Goal: Task Accomplishment & Management: Manage account settings

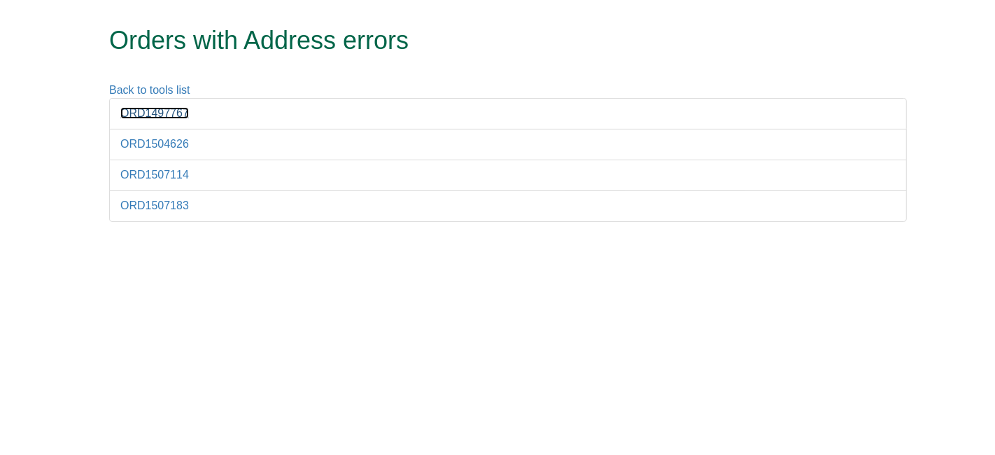
click at [148, 111] on link "ORD1497767" at bounding box center [154, 113] width 69 height 12
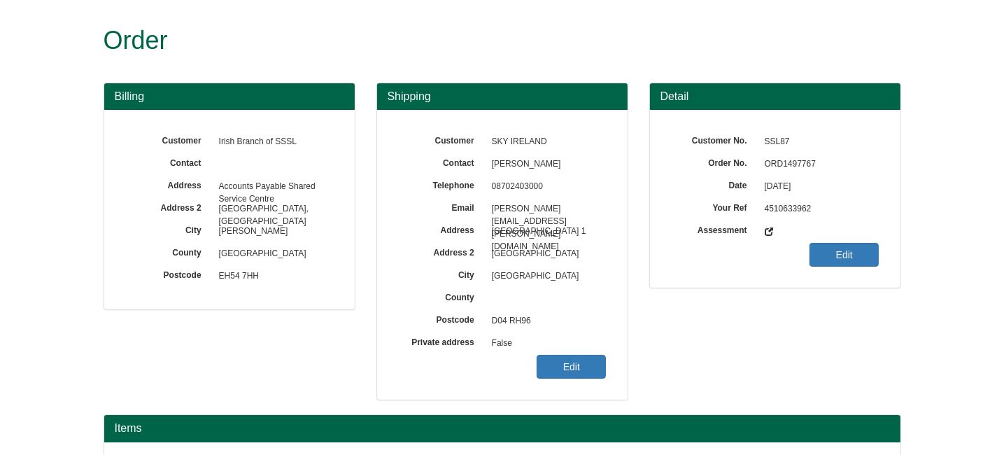
click at [779, 160] on span "ORD1497767" at bounding box center [819, 164] width 122 height 22
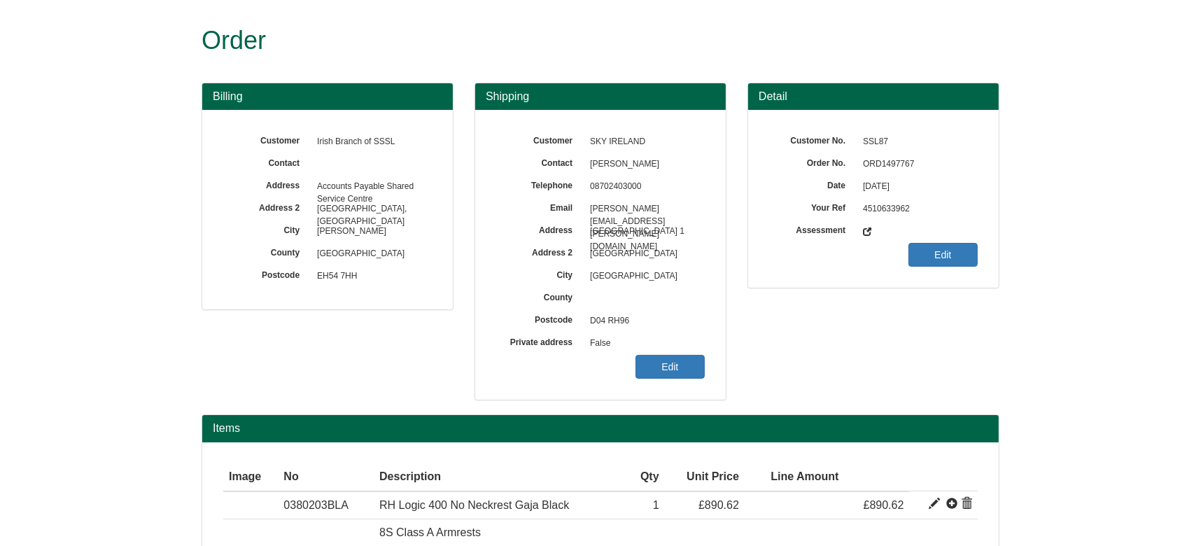
click at [875, 166] on span "ORD1497767" at bounding box center [917, 164] width 122 height 22
copy span "ORD1497767"
click at [665, 364] on link "Edit" at bounding box center [669, 367] width 69 height 24
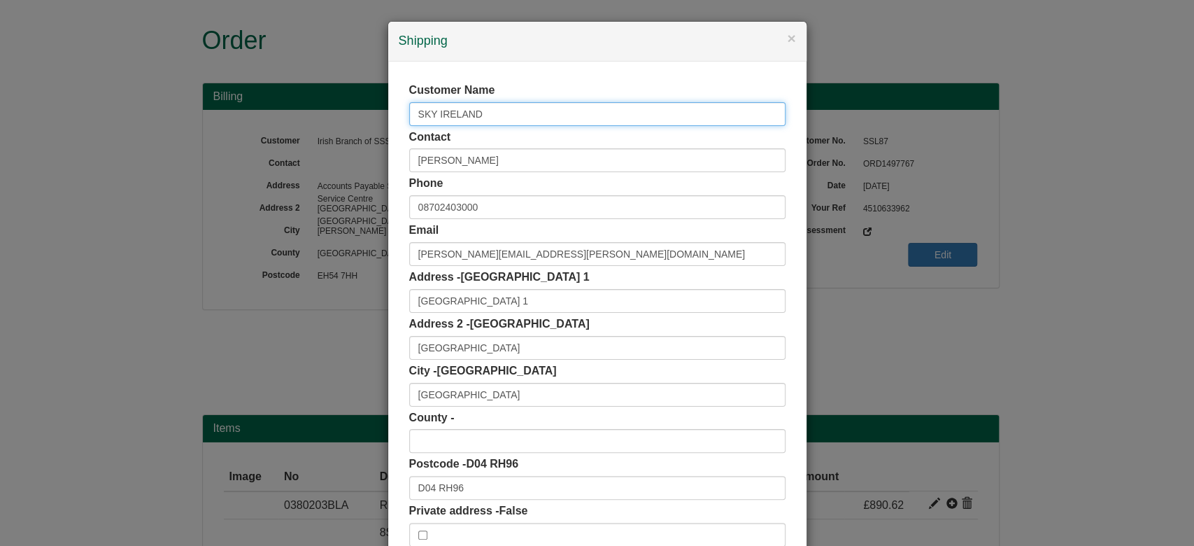
drag, startPoint x: 516, startPoint y: 122, endPoint x: 299, endPoint y: 127, distance: 217.0
click at [299, 127] on div "× Shipping Customer Name SKY IRELAND Contact Rebecca Dent Phone 08702403000 Ema…" at bounding box center [597, 273] width 1194 height 546
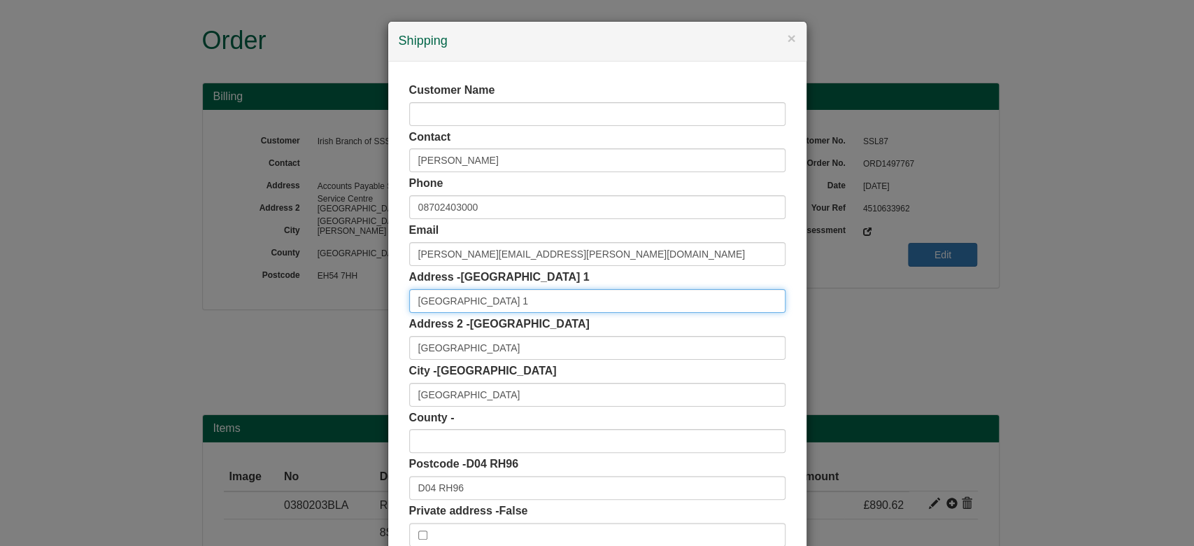
click at [409, 294] on input "BURLINGTON PLAZA 1" at bounding box center [597, 301] width 376 height 24
paste input "SKY IRELAND"
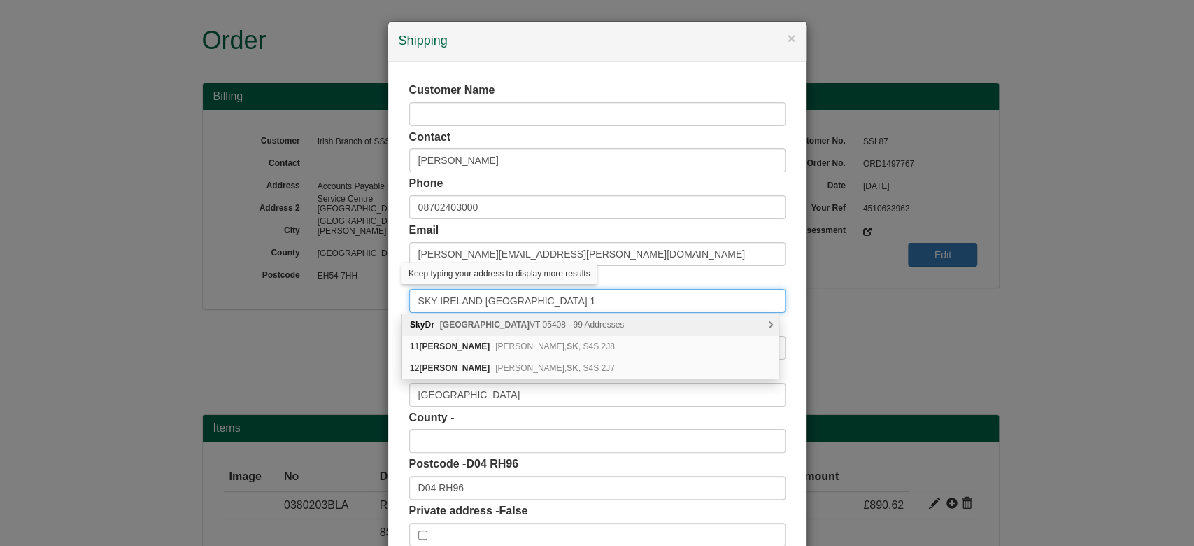
drag, startPoint x: 481, startPoint y: 300, endPoint x: 593, endPoint y: 299, distance: 111.2
click at [593, 299] on input "SKY IRELAND BURLINGTON PLAZA 1" at bounding box center [597, 301] width 376 height 24
click at [498, 305] on input "SKY IRELAND BURLINGTON PLAZA 1" at bounding box center [597, 301] width 376 height 24
drag, startPoint x: 479, startPoint y: 299, endPoint x: 670, endPoint y: 295, distance: 191.8
click at [670, 295] on input "SKY IRELAND BURLINGTON PLAZA 1" at bounding box center [597, 301] width 376 height 24
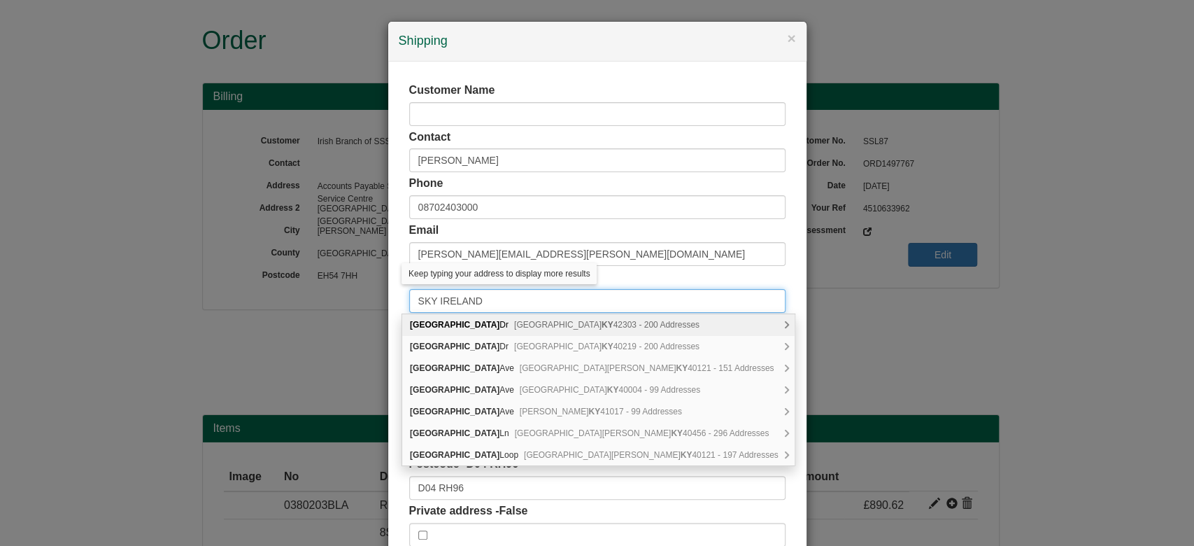
type input "SKY IRELAND"
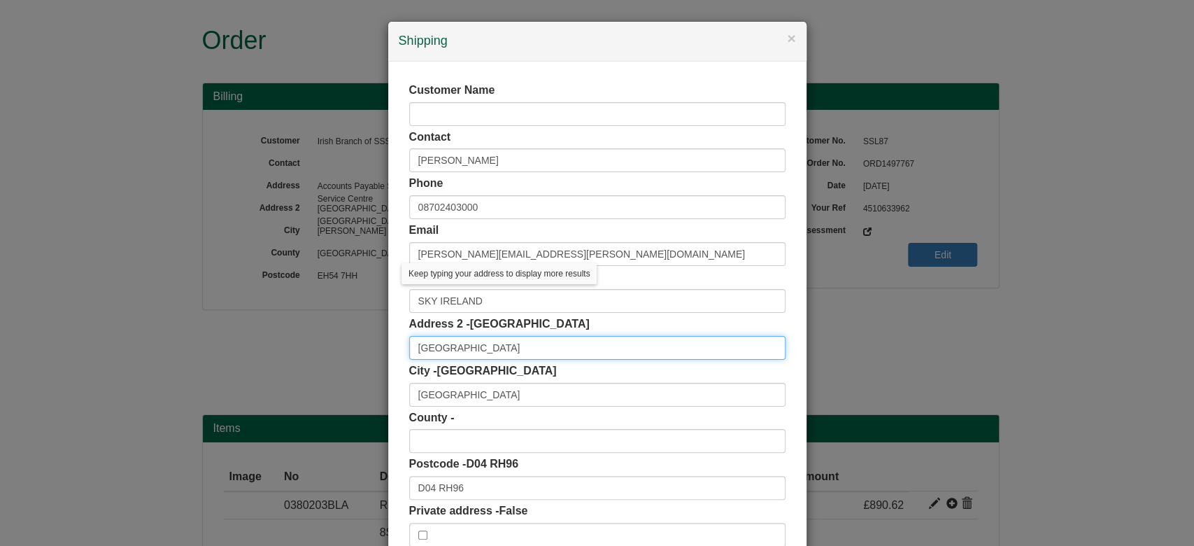
click at [409, 343] on input "BURLINGTON ROAD" at bounding box center [597, 348] width 376 height 24
paste input "BURLINGTON PLAZA 1"
type input "BURLINGTON PLAZA 1, BURLINGTON ROAD"
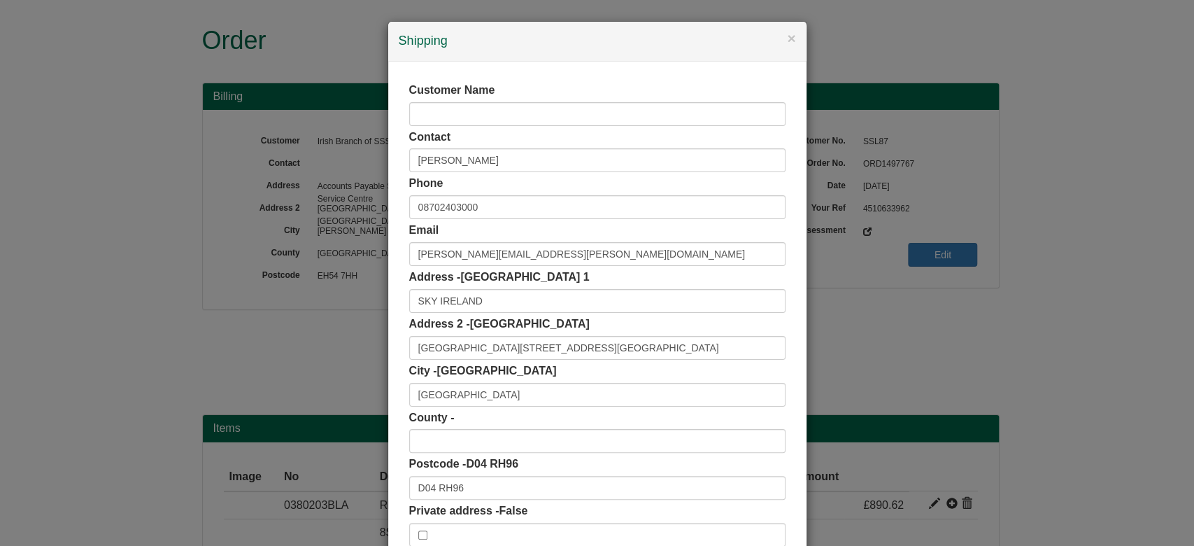
click at [388, 327] on div "Customer Name Contact Rebecca Dent Phone 08702403000 Email rebecca.dent@sky.ie …" at bounding box center [597, 315] width 418 height 506
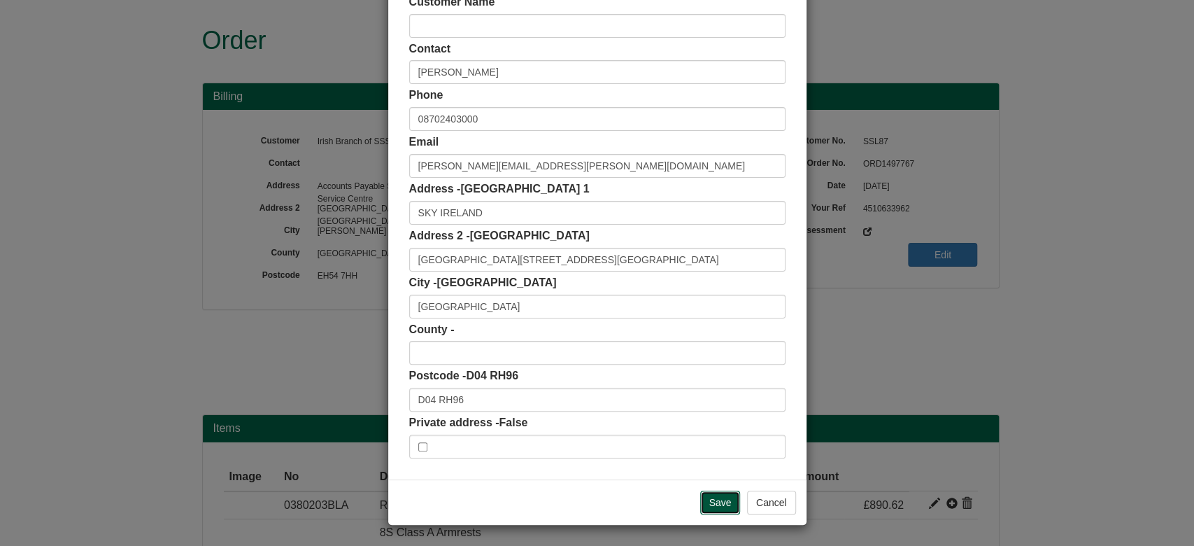
click at [720, 454] on input "Save" at bounding box center [720, 502] width 41 height 24
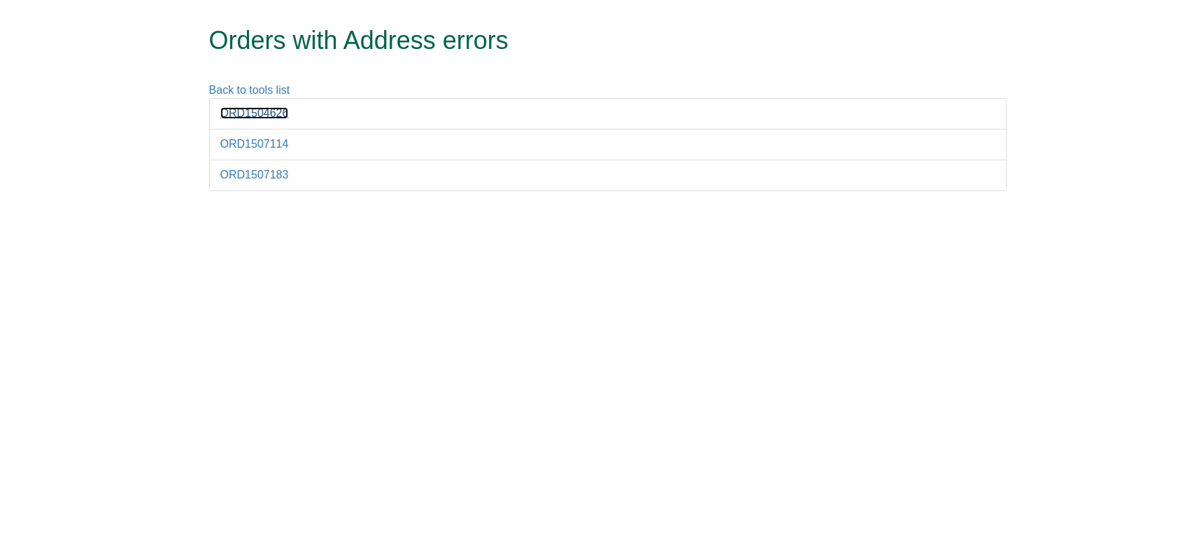
click at [260, 115] on link "ORD1504626" at bounding box center [254, 113] width 69 height 12
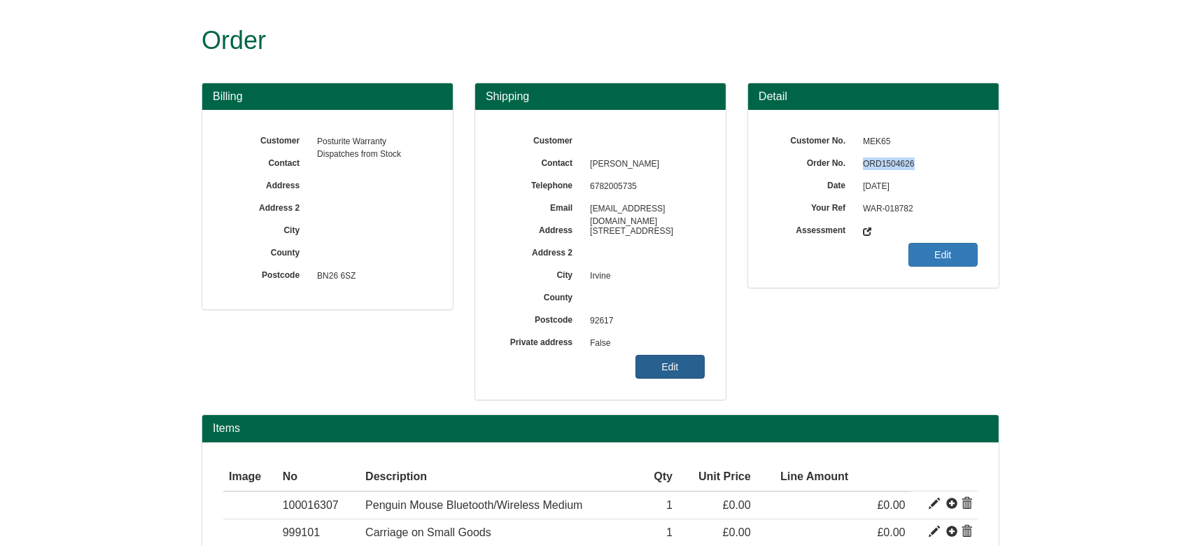
click at [660, 361] on link "Edit" at bounding box center [669, 367] width 69 height 24
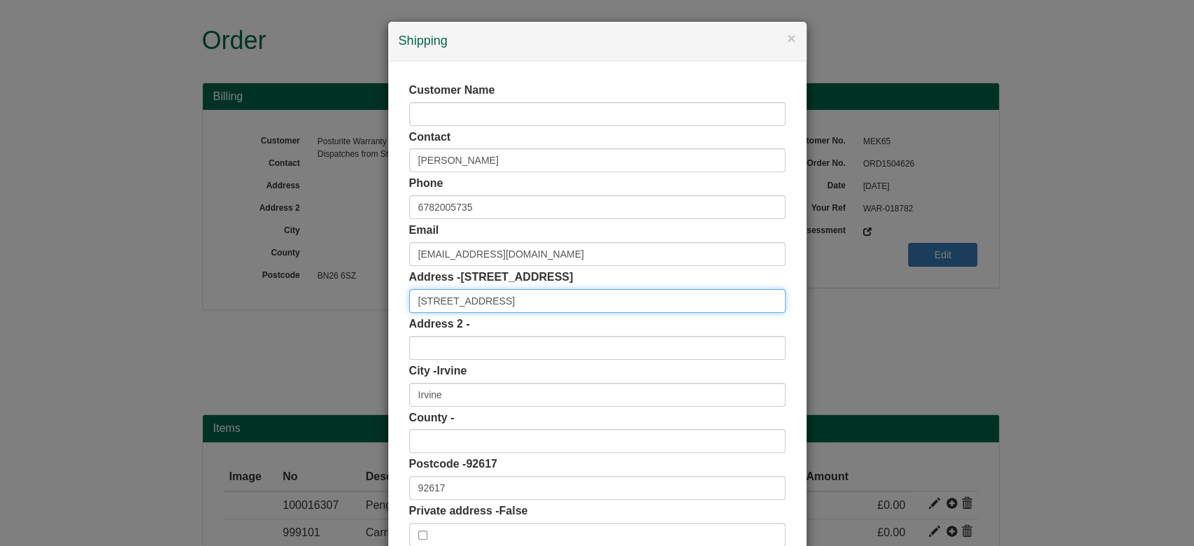
click at [534, 292] on input "[STREET_ADDRESS]" at bounding box center [597, 301] width 376 height 24
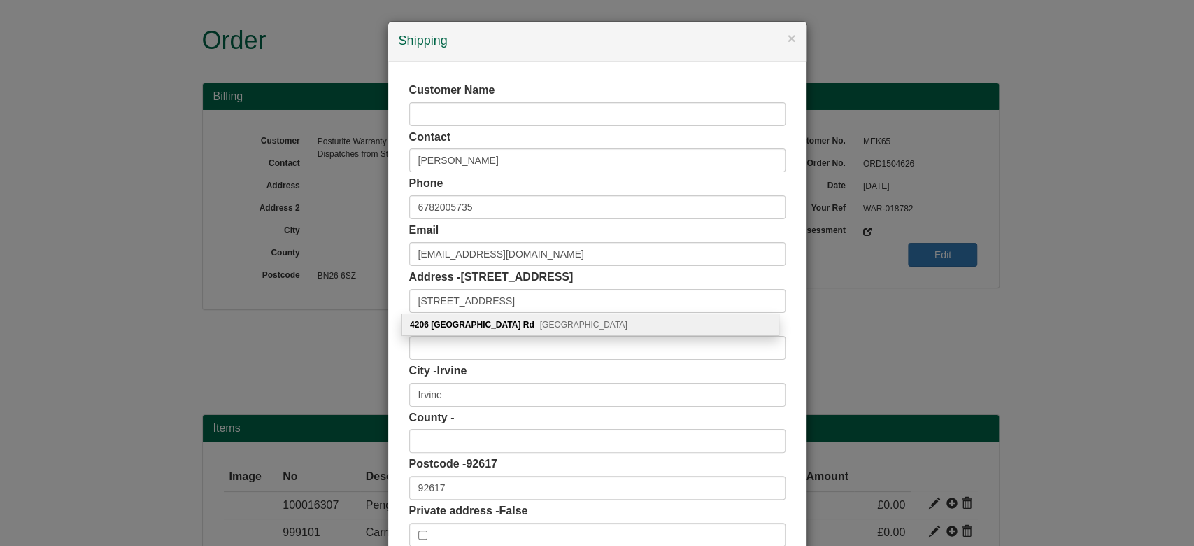
click at [595, 327] on div "[STREET_ADDRESS]" at bounding box center [590, 324] width 376 height 21
type input "[STREET_ADDRESS]"
type input "Irvine"
type input "CA"
type input "92617-4319"
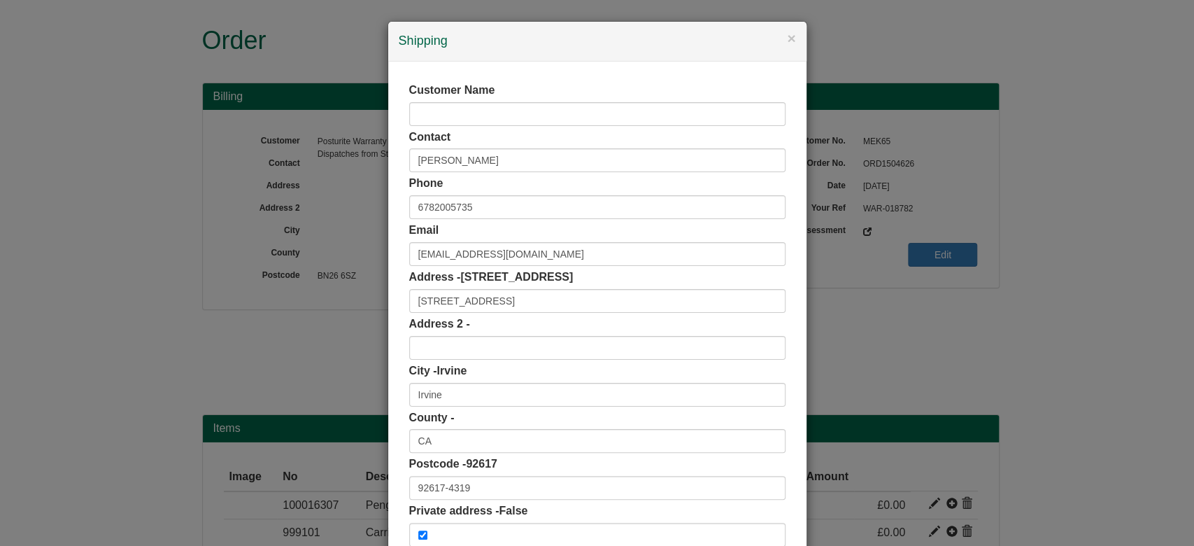
scroll to position [88, 0]
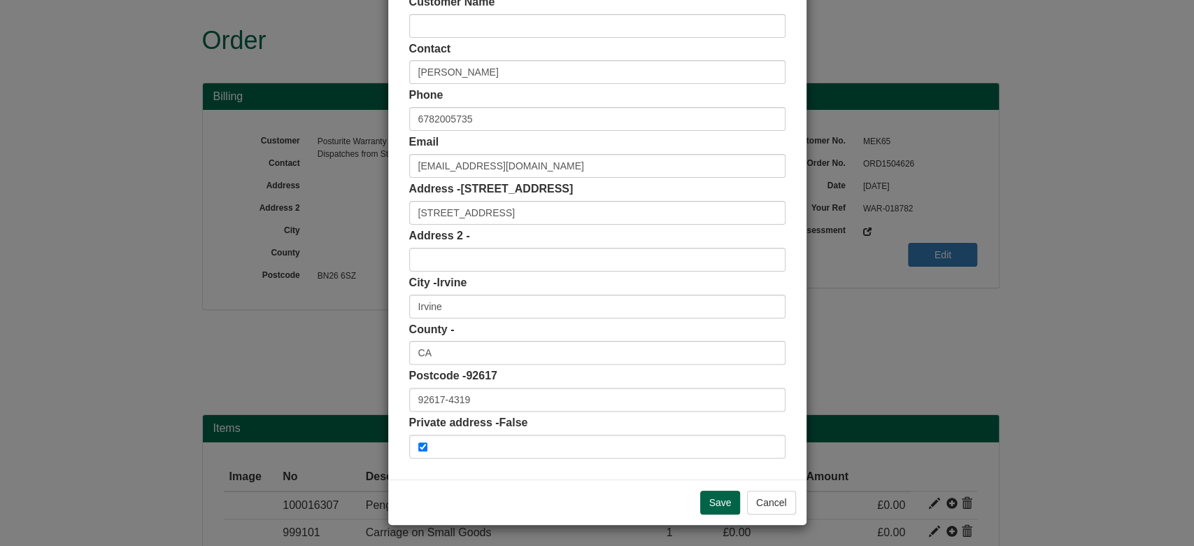
click at [712, 489] on div "Save Cancel" at bounding box center [597, 501] width 418 height 45
click at [714, 492] on input "Save" at bounding box center [720, 502] width 41 height 24
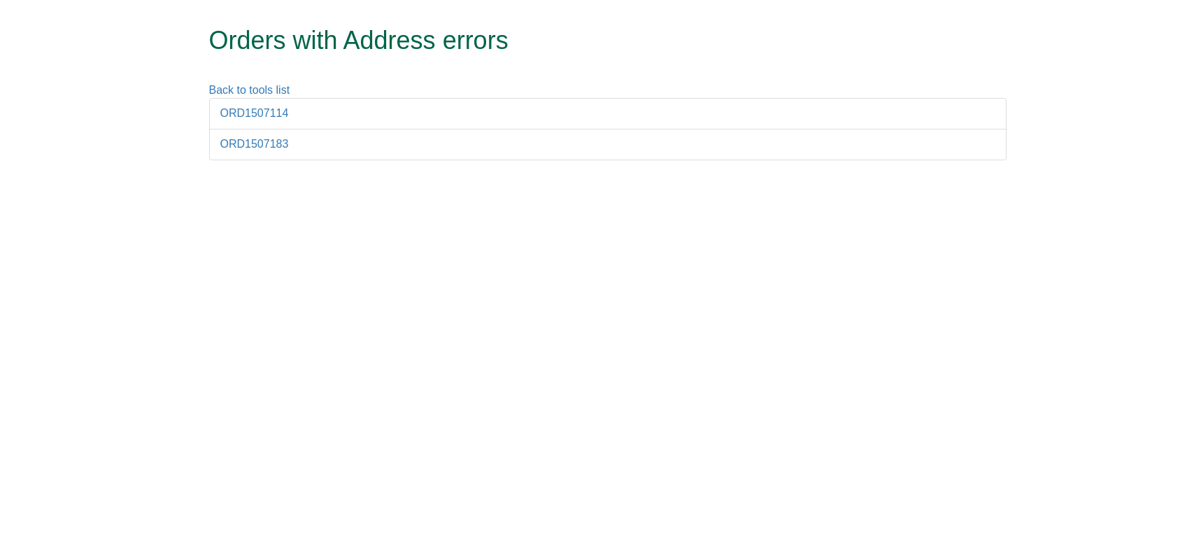
click at [268, 120] on li "ORD1507114" at bounding box center [608, 113] width 798 height 31
click at [258, 113] on link "ORD1507114" at bounding box center [254, 113] width 69 height 12
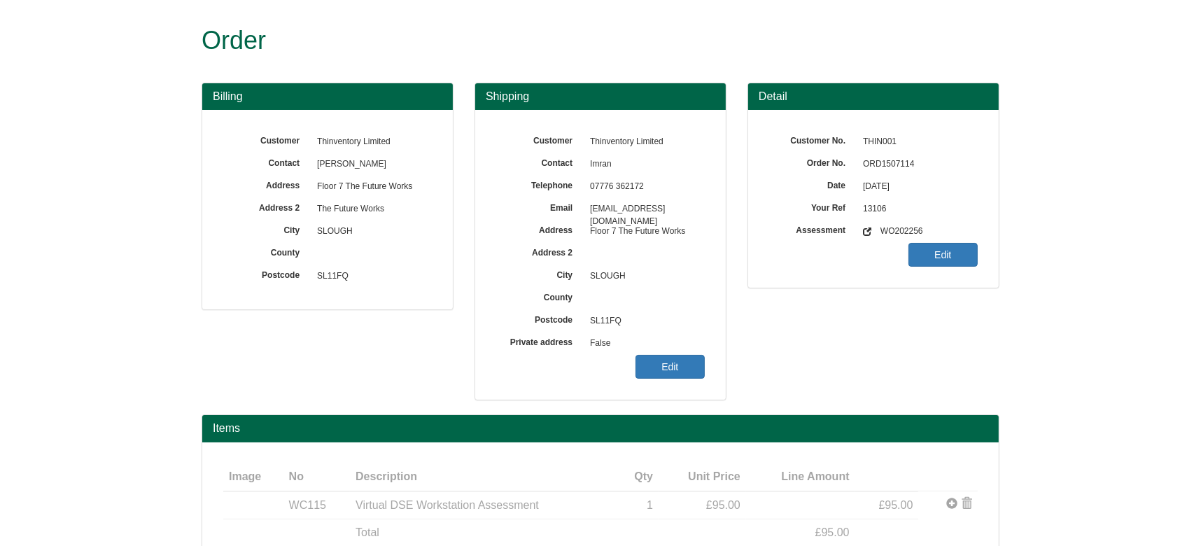
click at [903, 162] on span "ORD1507114" at bounding box center [917, 164] width 122 height 22
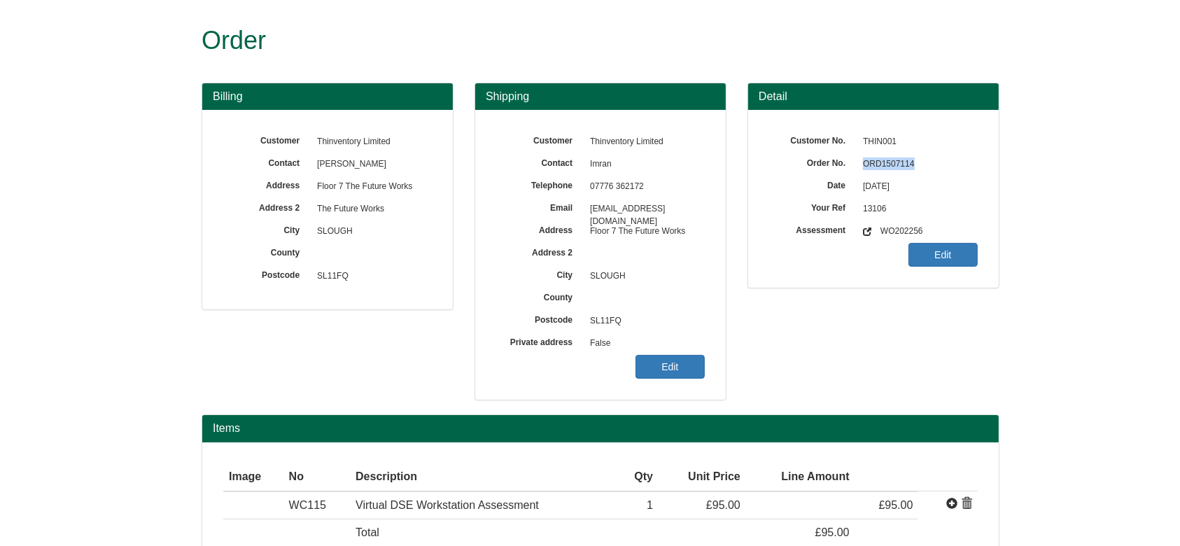
copy span "ORD1507114"
click at [663, 371] on link "Edit" at bounding box center [669, 367] width 69 height 24
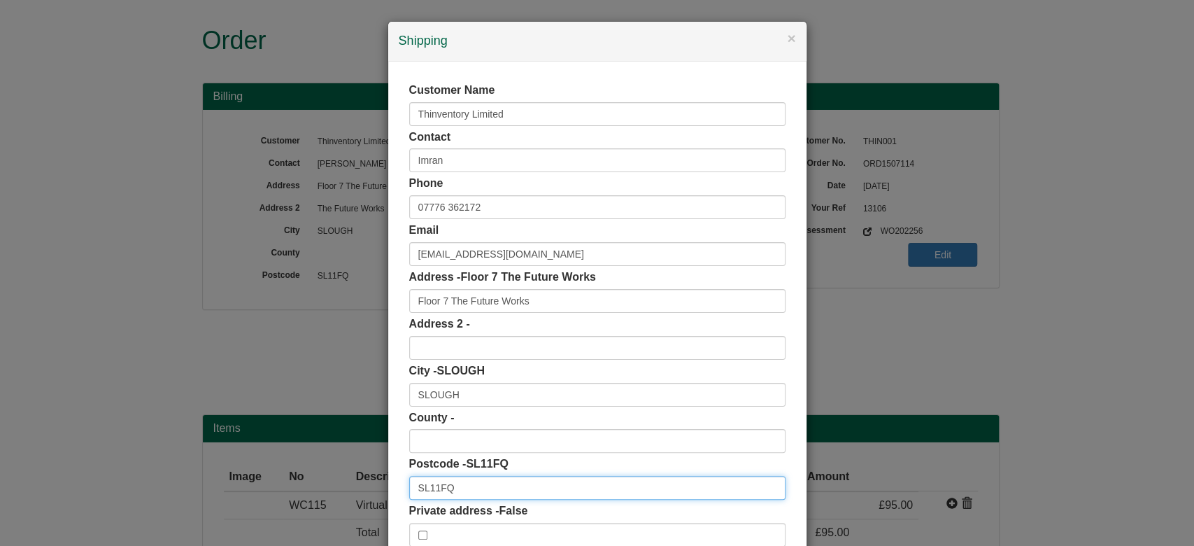
click at [477, 488] on input "SL11FQ" at bounding box center [597, 488] width 376 height 24
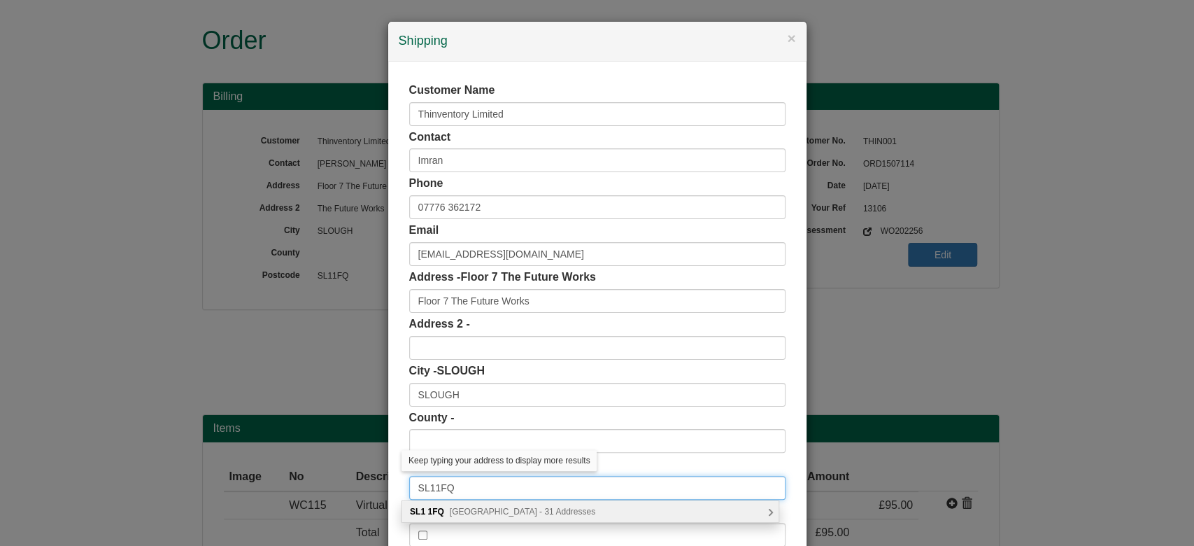
click at [430, 490] on input "SL11FQ" at bounding box center [597, 488] width 376 height 24
click at [516, 511] on span "Brunel Way, Slough - 31 Addresses" at bounding box center [523, 512] width 146 height 10
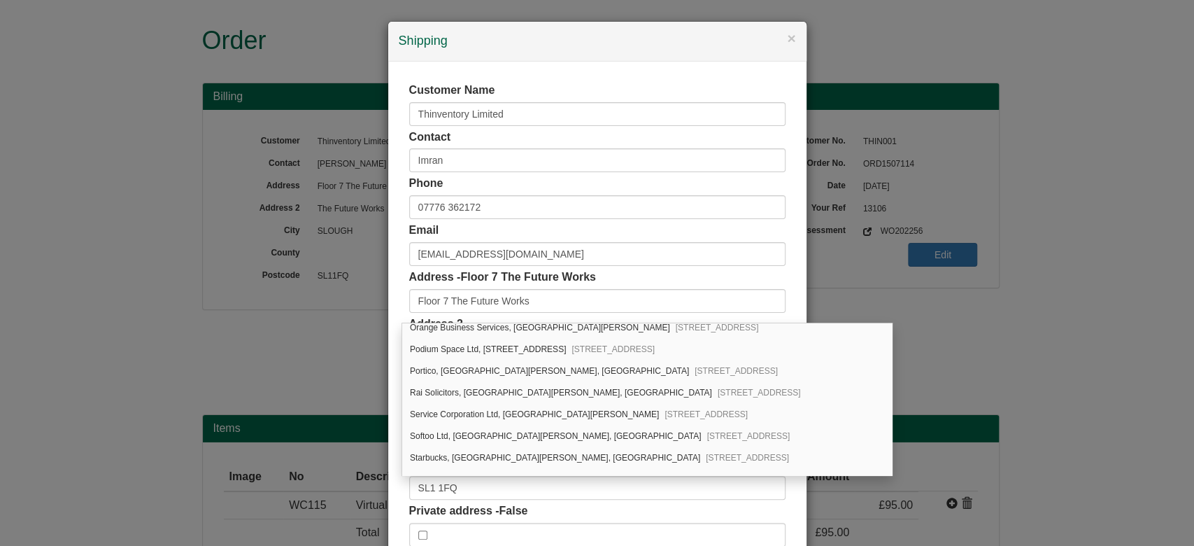
scroll to position [497, 0]
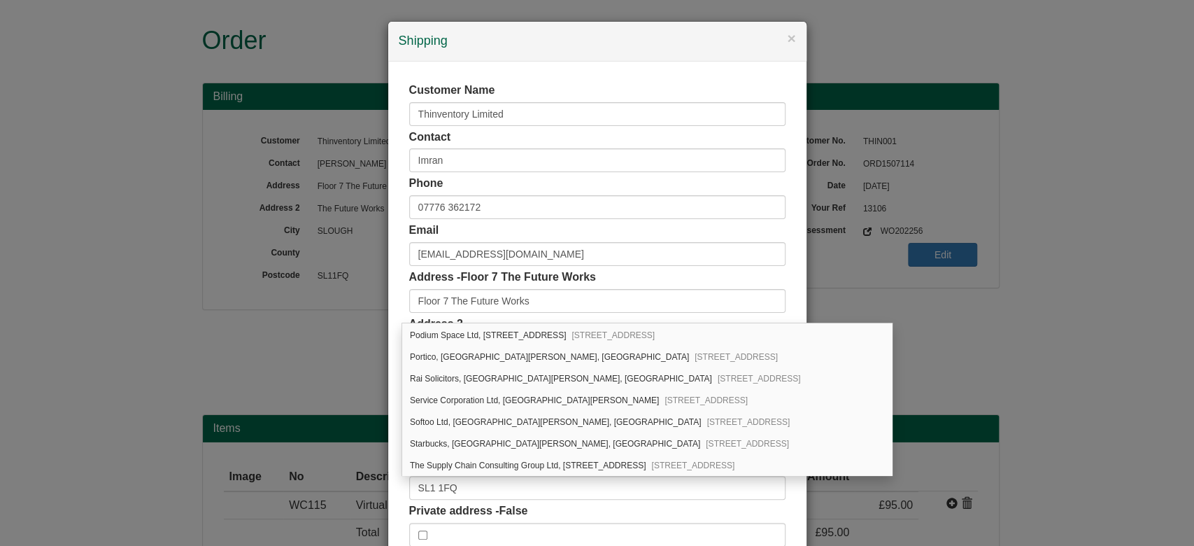
click at [794, 470] on div "Customer Name Thinventory Limited Contact Imran Phone 07776 362172 Email imran.…" at bounding box center [597, 315] width 418 height 506
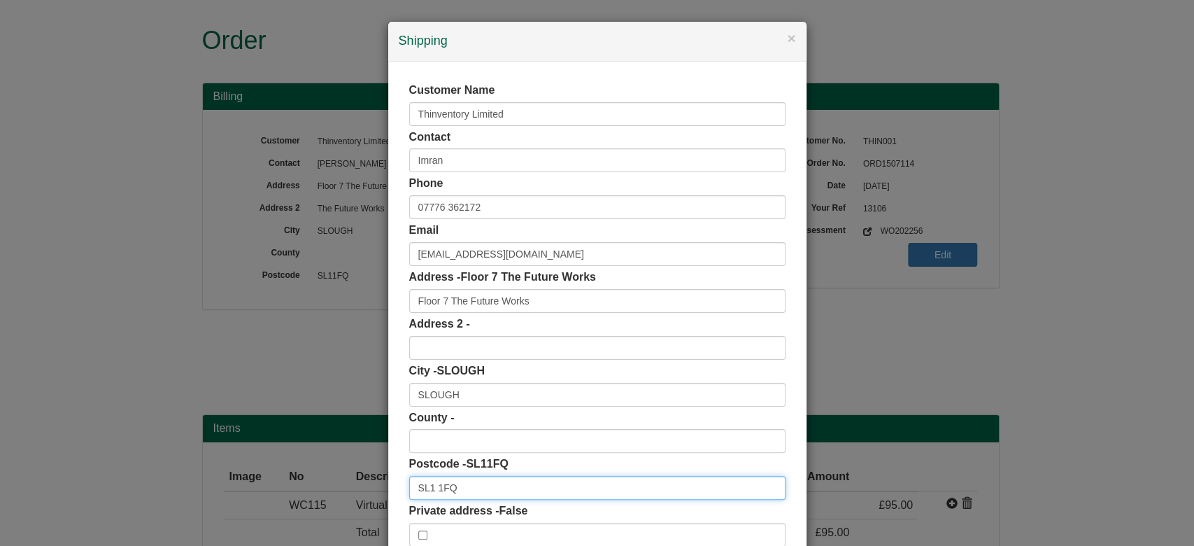
click at [481, 489] on input "SL1 1FQ" at bounding box center [597, 488] width 376 height 24
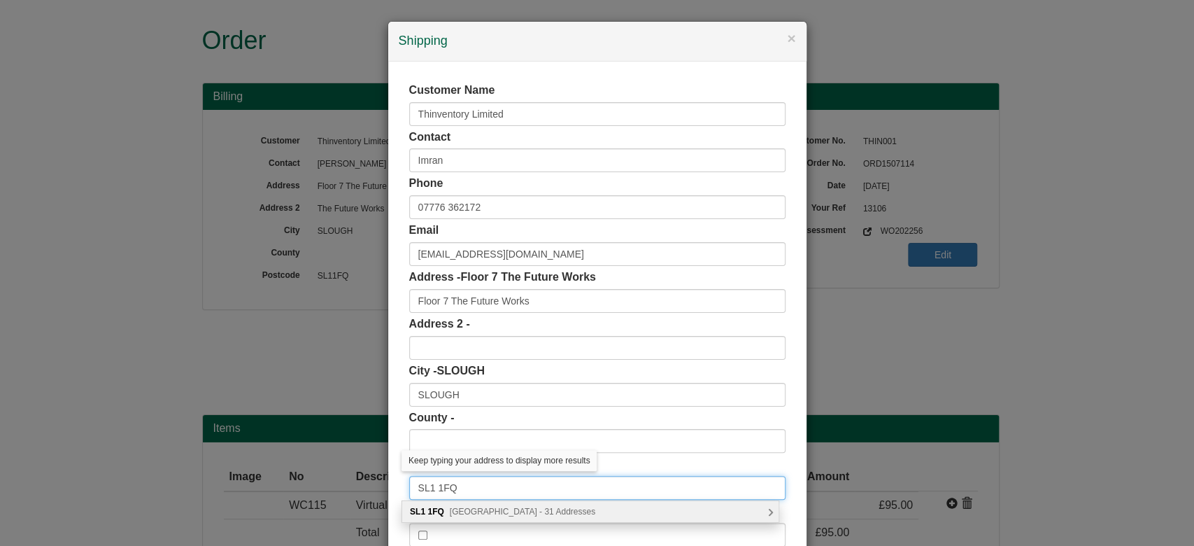
click at [487, 492] on input "SL1 1FQ" at bounding box center [597, 488] width 376 height 24
click at [493, 508] on span "Brunel Way, Slough - 31 Addresses" at bounding box center [523, 512] width 146 height 10
type input "SL1 1FQ"
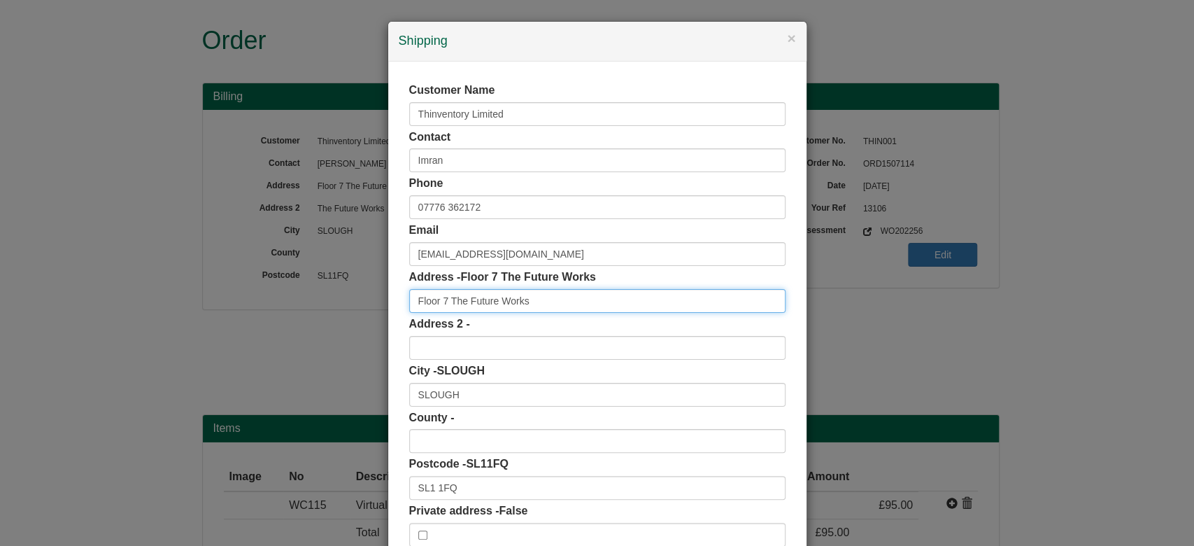
click at [585, 291] on input "Floor 7 The Future Works" at bounding box center [597, 301] width 376 height 24
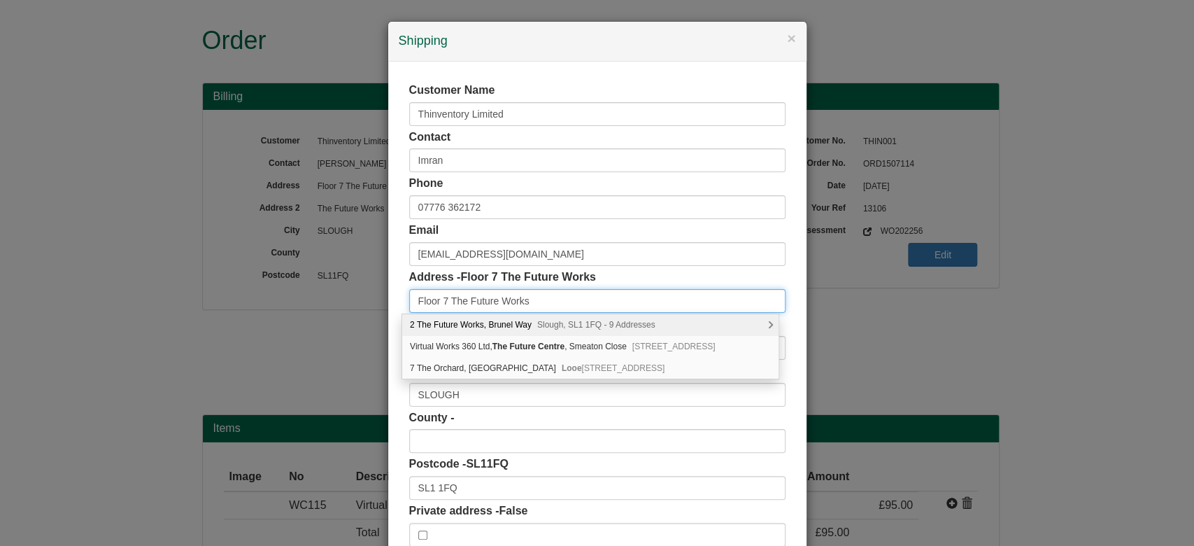
type input "Floor 7 The Future Works"
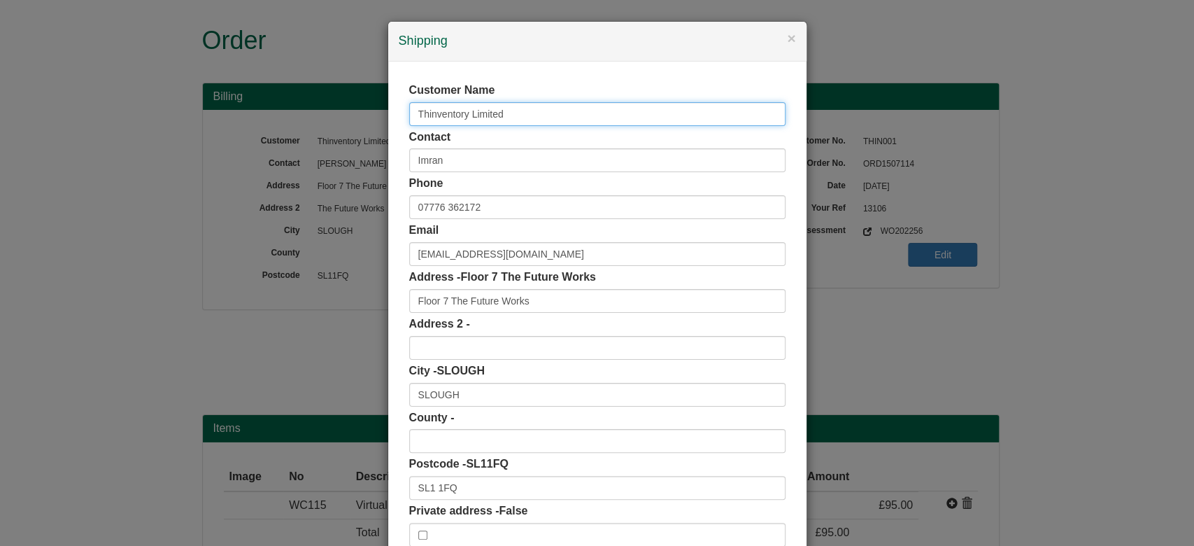
drag, startPoint x: 516, startPoint y: 110, endPoint x: 295, endPoint y: 111, distance: 221.8
click at [295, 111] on div "× Shipping Customer Name Thinventory Limited Contact Imran Phone 07776 362172 E…" at bounding box center [597, 273] width 1194 height 546
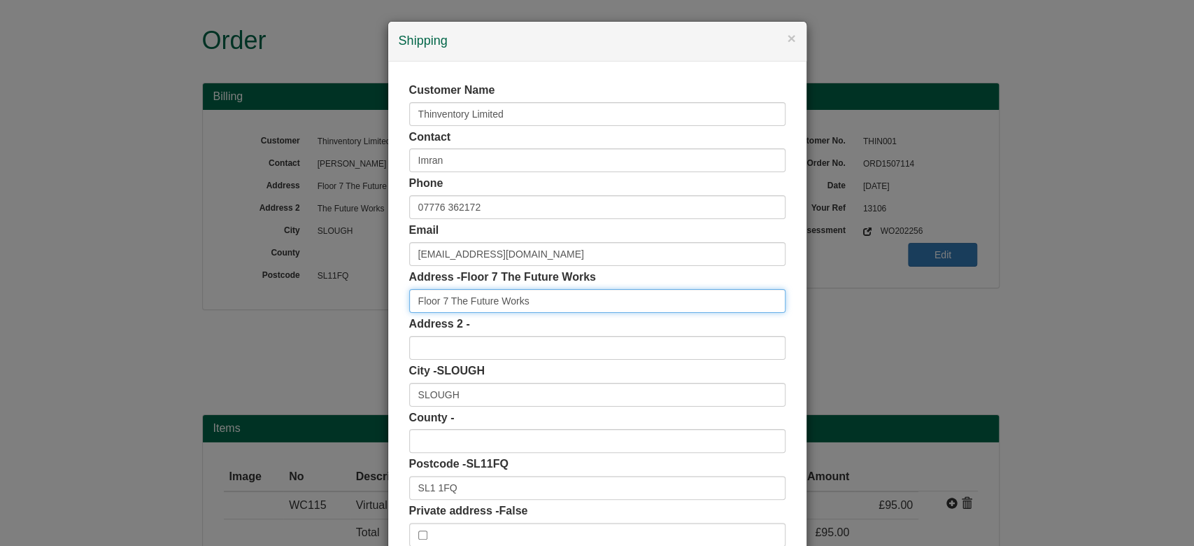
drag, startPoint x: 551, startPoint y: 305, endPoint x: 343, endPoint y: 328, distance: 209.8
click at [343, 328] on div "× Shipping Customer Name Thinventory Limited Contact Imran Phone 07776 362172 E…" at bounding box center [597, 273] width 1194 height 546
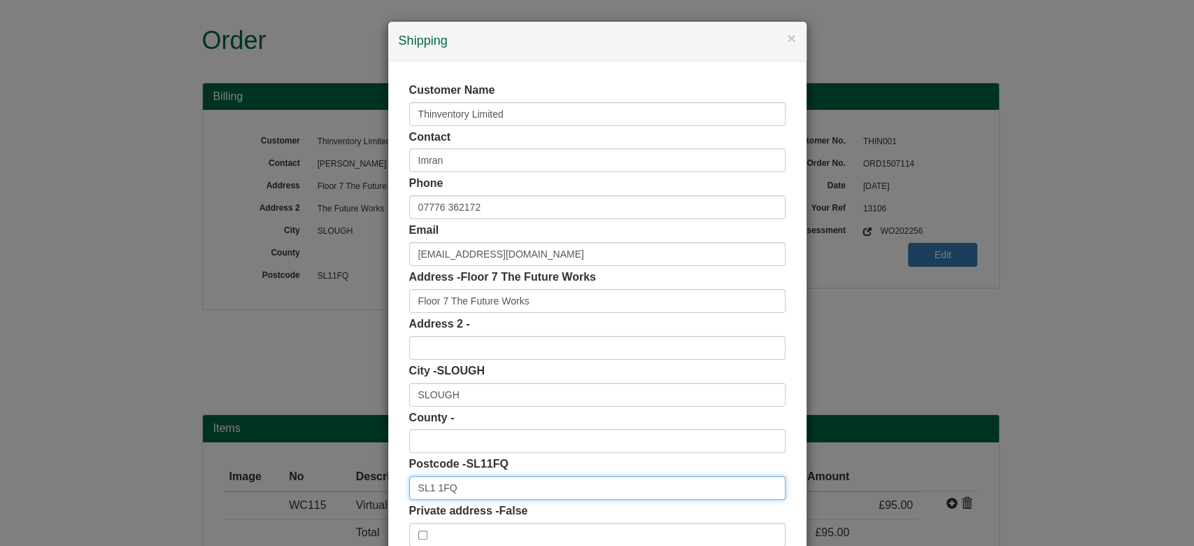
drag, startPoint x: 468, startPoint y: 482, endPoint x: 375, endPoint y: 479, distance: 93.1
click at [375, 479] on div "× Shipping Customer Name Thinventory Limited Contact Imran Phone 07776 362172 E…" at bounding box center [597, 273] width 1194 height 546
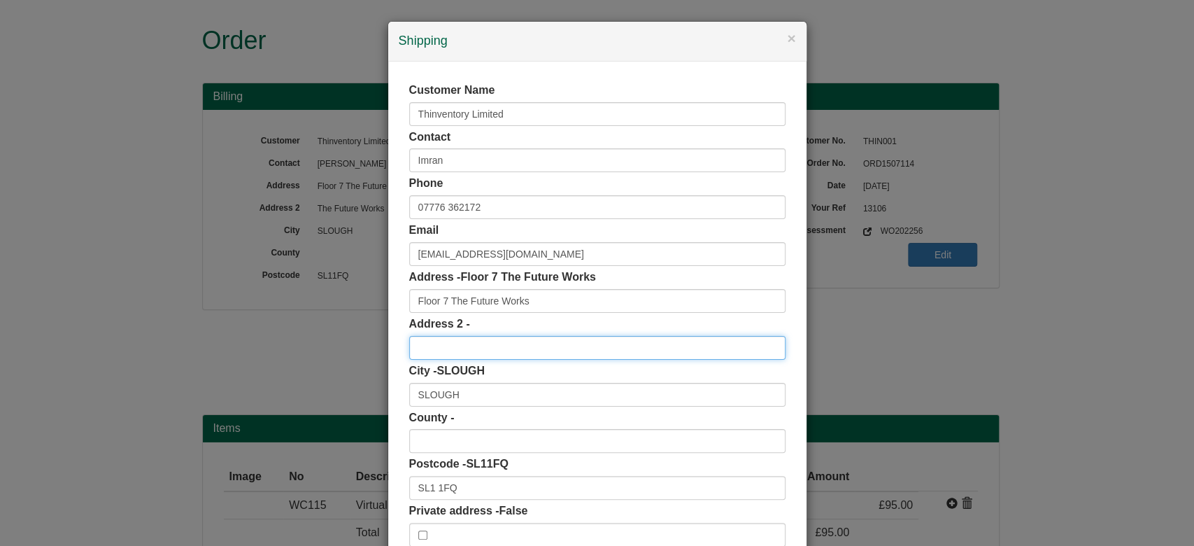
click at [490, 348] on input "text" at bounding box center [597, 348] width 376 height 24
type input "Brunel Way"
click at [388, 313] on div "× Shipping Customer Name Thinventory Limited Contact Imran Phone 07776 362172 E…" at bounding box center [598, 317] width 420 height 593
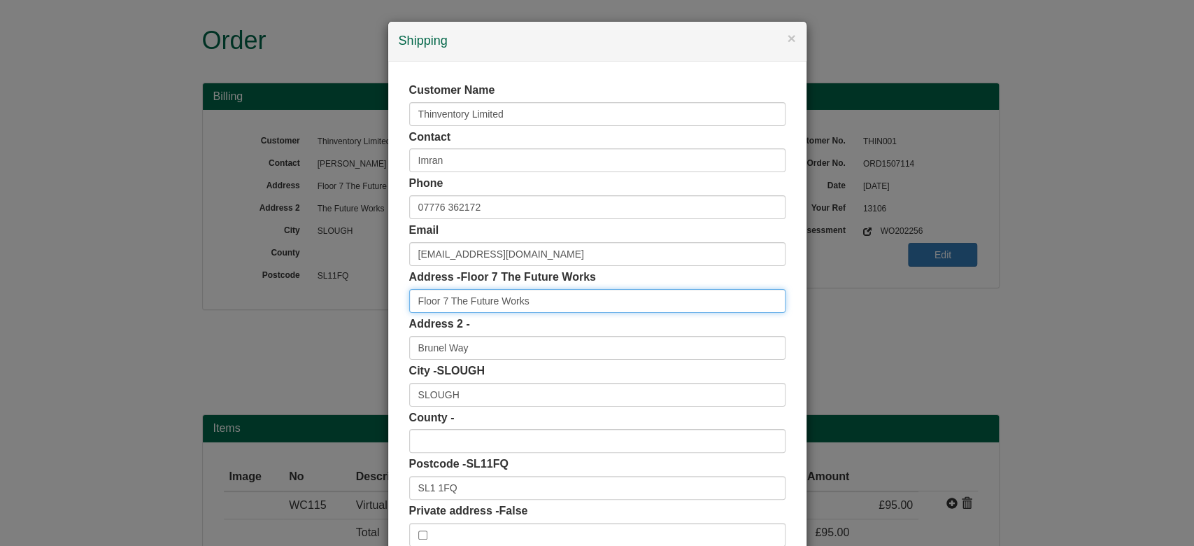
click at [442, 296] on input "Floor 7 The Future Works" at bounding box center [597, 301] width 376 height 24
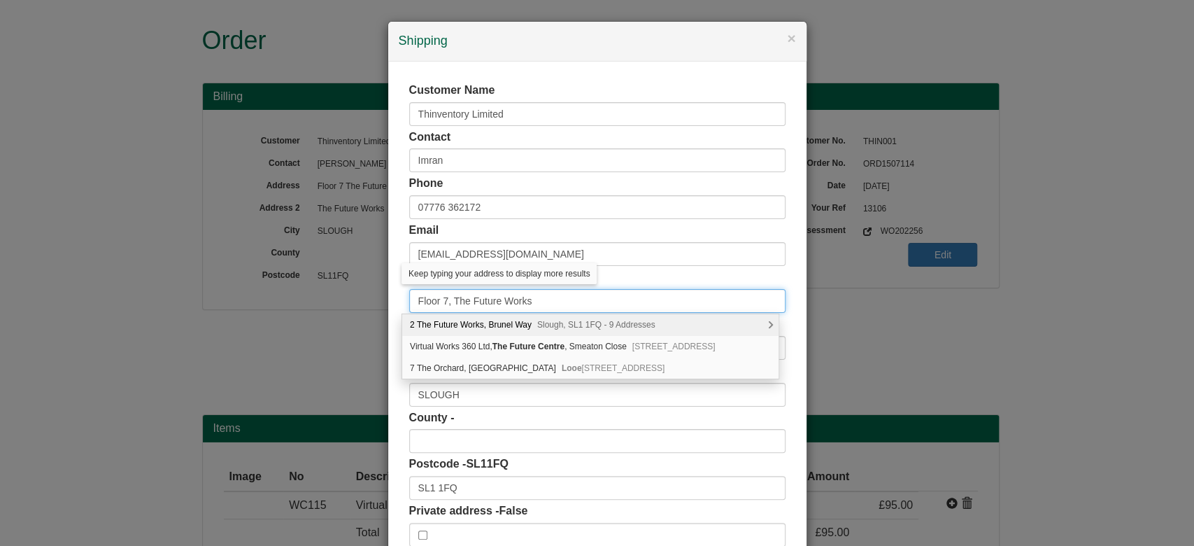
type input "Floor 7, The Future Works"
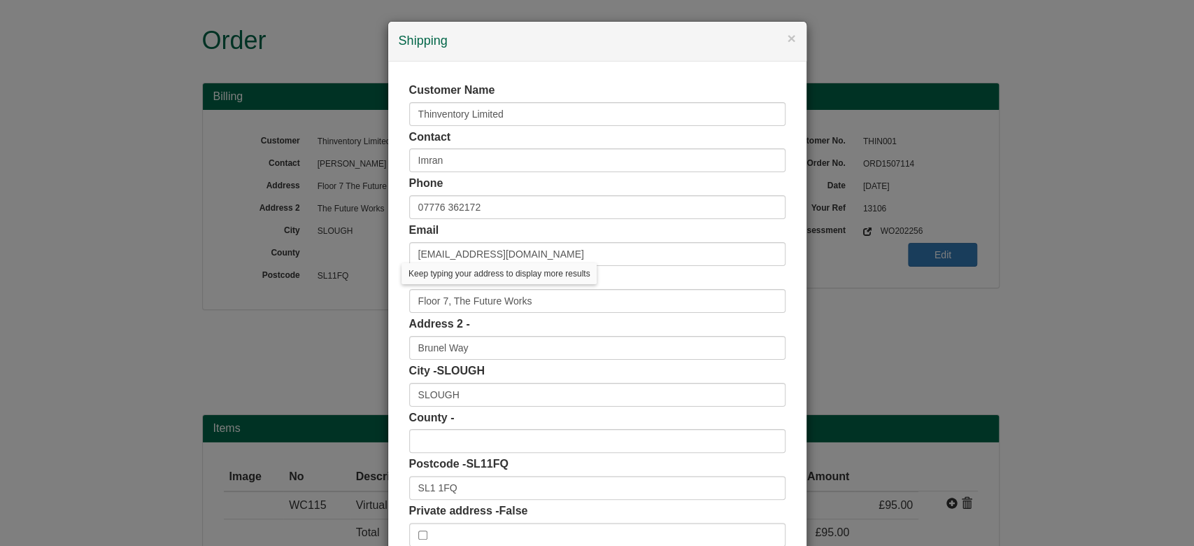
click at [379, 266] on div "× Shipping Customer Name Thinventory Limited Contact Imran Phone 07776 362172 E…" at bounding box center [597, 273] width 1194 height 546
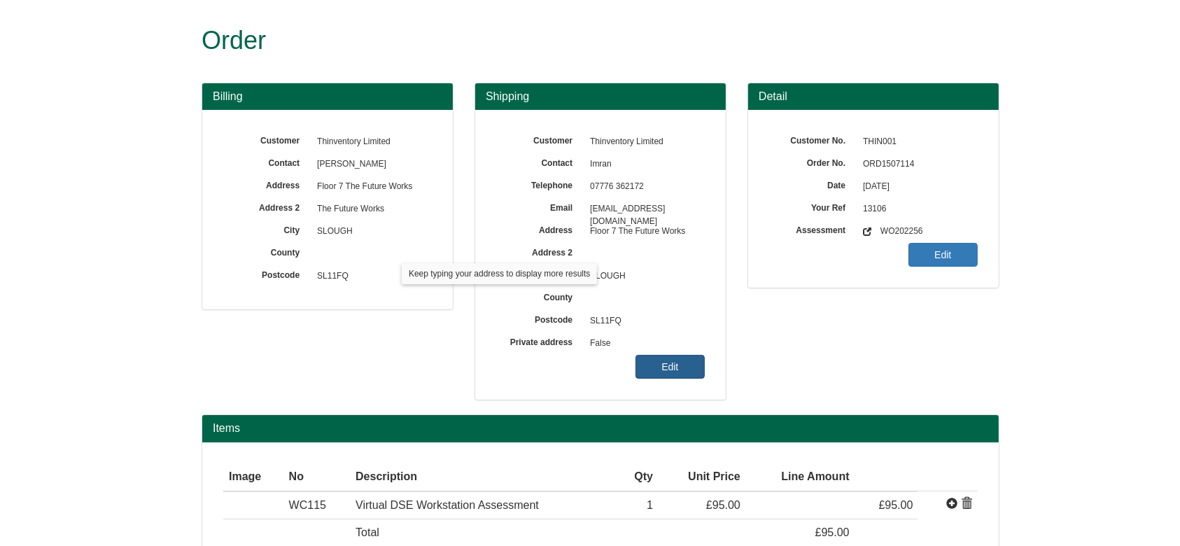
click at [672, 362] on link "Edit" at bounding box center [669, 367] width 69 height 24
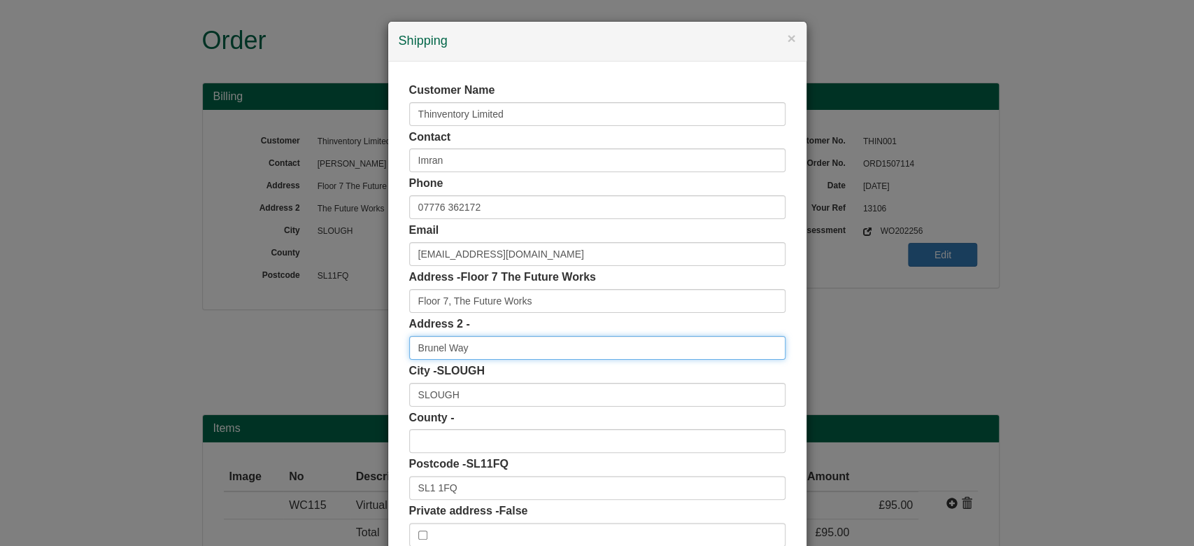
click at [416, 345] on input "Brunel Way" at bounding box center [597, 348] width 376 height 24
type input "Brunel Way"
click at [388, 266] on div "Customer Name Thinventory Limited Contact Imran Phone 07776 362172 Email imran.…" at bounding box center [597, 315] width 418 height 506
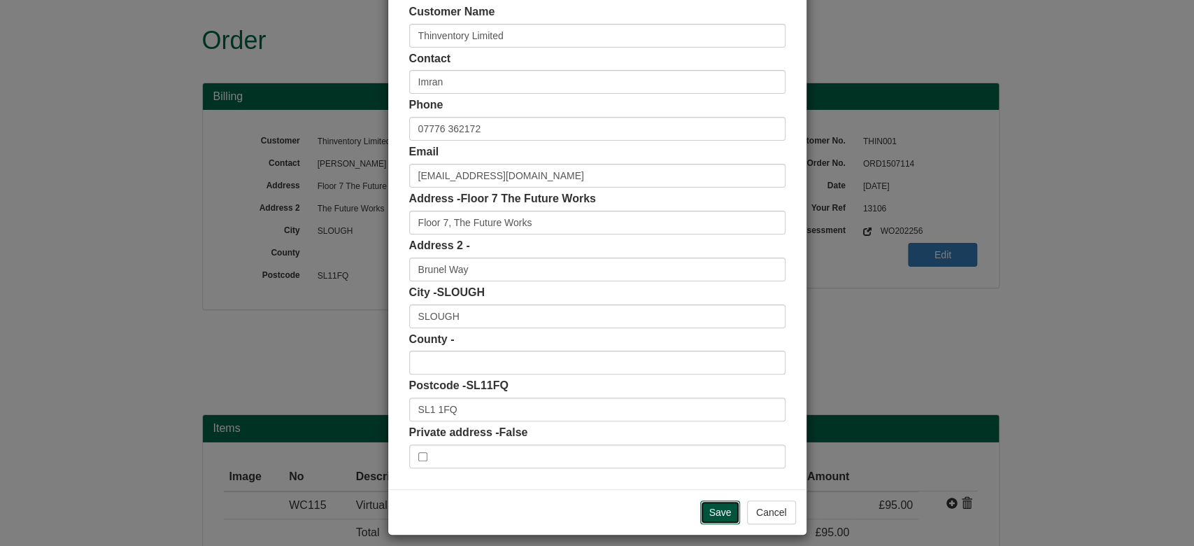
click at [719, 516] on input "Save" at bounding box center [720, 512] width 41 height 24
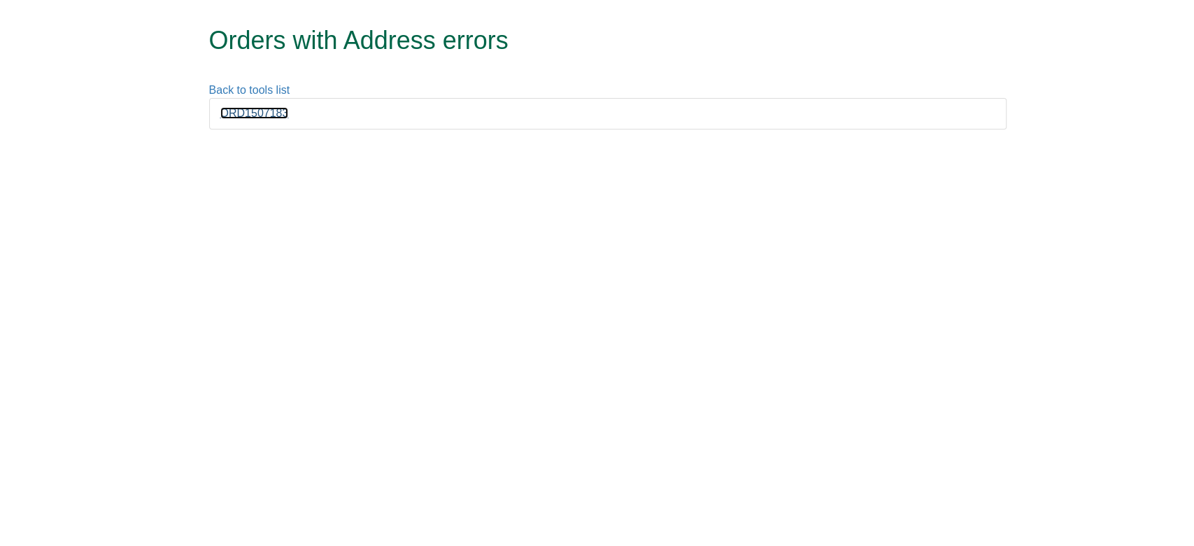
click at [254, 111] on link "ORD1507183" at bounding box center [254, 113] width 69 height 12
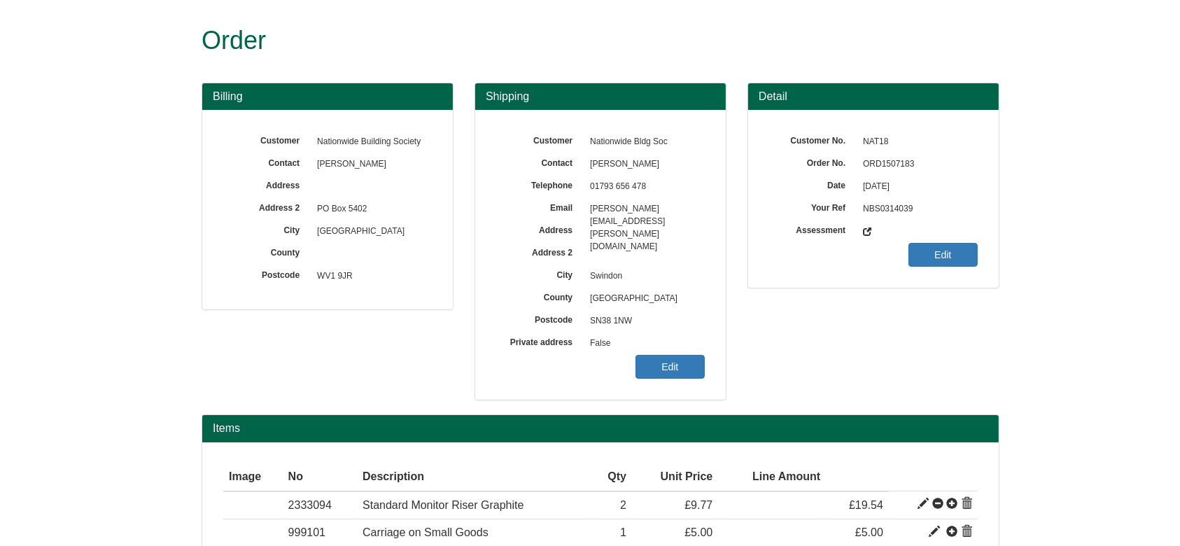
click at [885, 160] on span "ORD1507183" at bounding box center [917, 164] width 122 height 22
copy div "ORD1507183"
click at [652, 367] on link "Edit" at bounding box center [669, 367] width 69 height 24
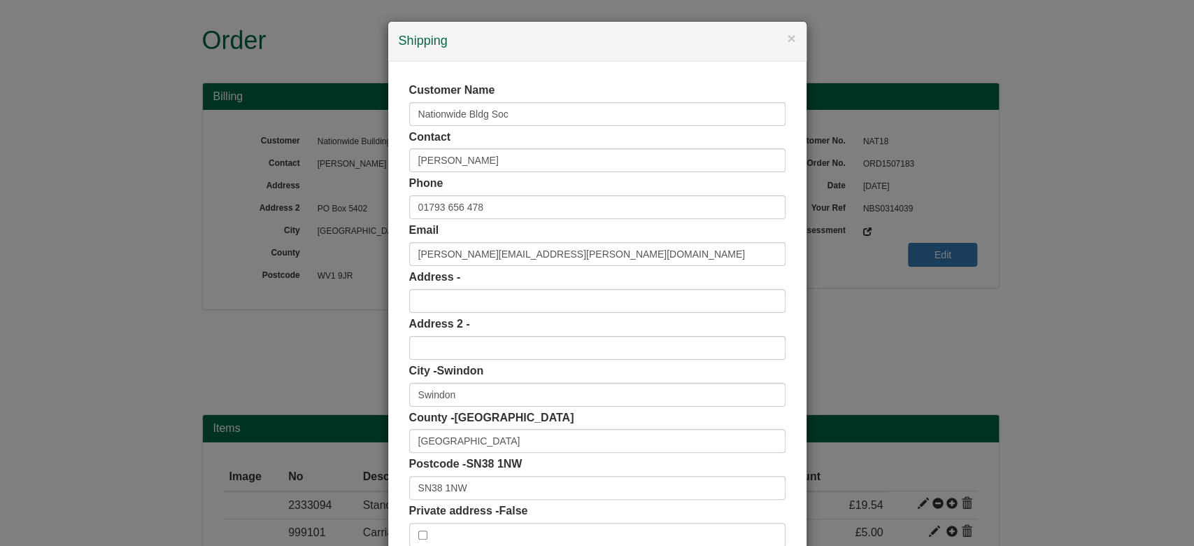
click at [493, 467] on span "SN38 1NW" at bounding box center [494, 464] width 56 height 12
drag, startPoint x: 468, startPoint y: 479, endPoint x: 290, endPoint y: 502, distance: 179.1
click at [290, 502] on div "× Shipping Customer Name Nationwide Bldg Soc Contact [PERSON_NAME] Phone [PHONE…" at bounding box center [597, 273] width 1194 height 546
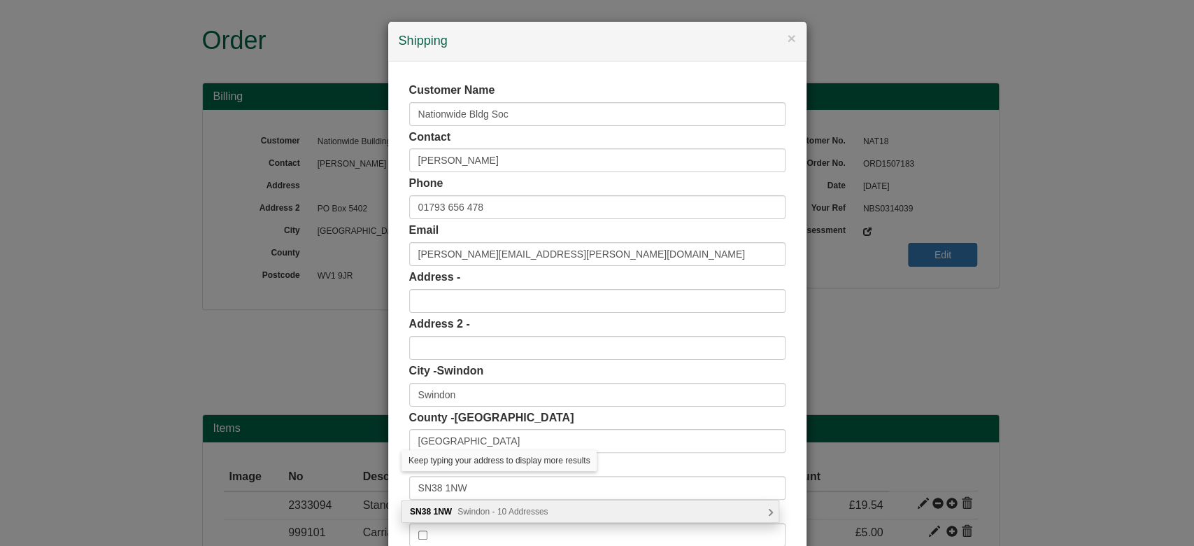
click at [472, 515] on span "Swindon - 10 Addresses" at bounding box center [503, 512] width 90 height 10
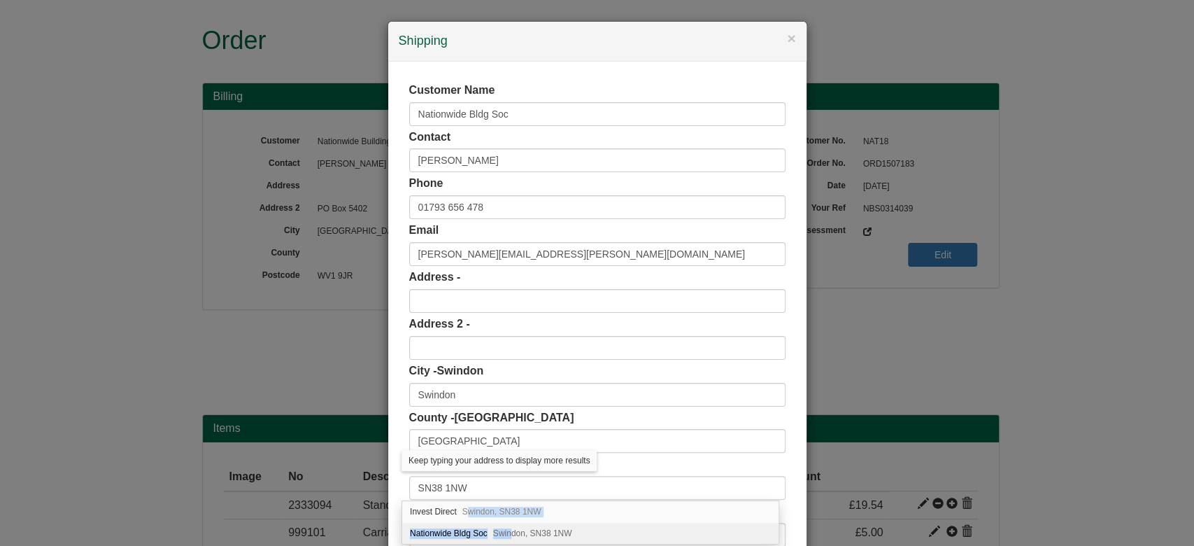
drag, startPoint x: 466, startPoint y: 511, endPoint x: 509, endPoint y: 535, distance: 49.5
click at [509, 535] on div "Invest Direct Swindon, SN38 1NW Nationwide Bldg Soc Swindon, SN38 1NW" at bounding box center [590, 522] width 376 height 43
click at [509, 535] on span "Swindon, SN38 1NW" at bounding box center [532, 533] width 79 height 10
type input "Nationwide Bldg Soc"
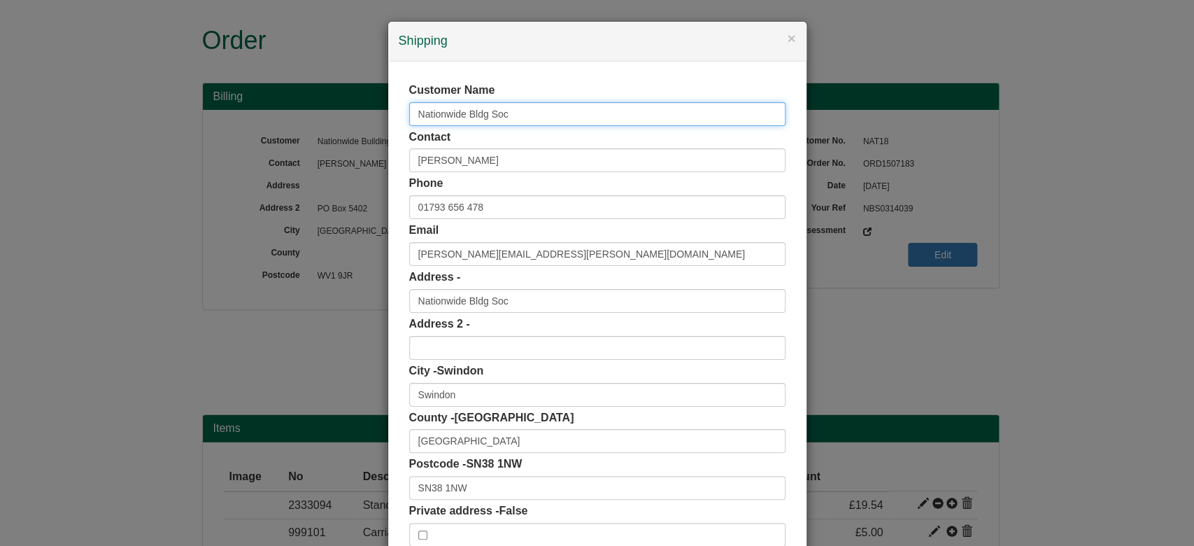
drag, startPoint x: 537, startPoint y: 107, endPoint x: 302, endPoint y: 81, distance: 236.5
click at [302, 81] on div "× Shipping Customer Name Nationwide Bldg Soc Contact [PERSON_NAME] Phone [PHONE…" at bounding box center [597, 273] width 1194 height 546
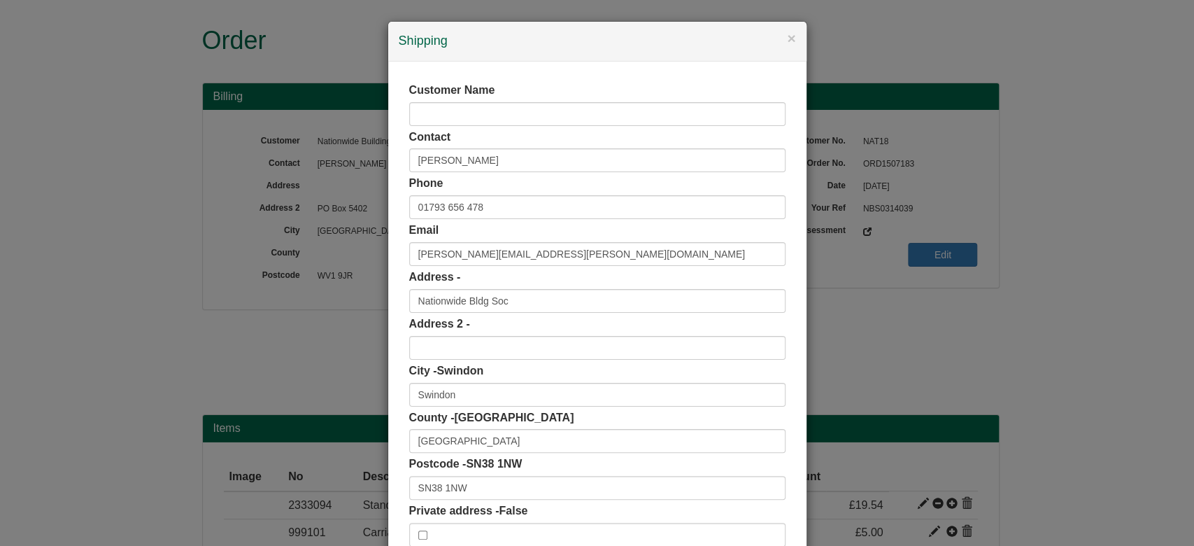
click at [471, 67] on div "Customer Name Contact [PERSON_NAME] Phone [PHONE_NUMBER] Email [PERSON_NAME][EM…" at bounding box center [597, 315] width 418 height 506
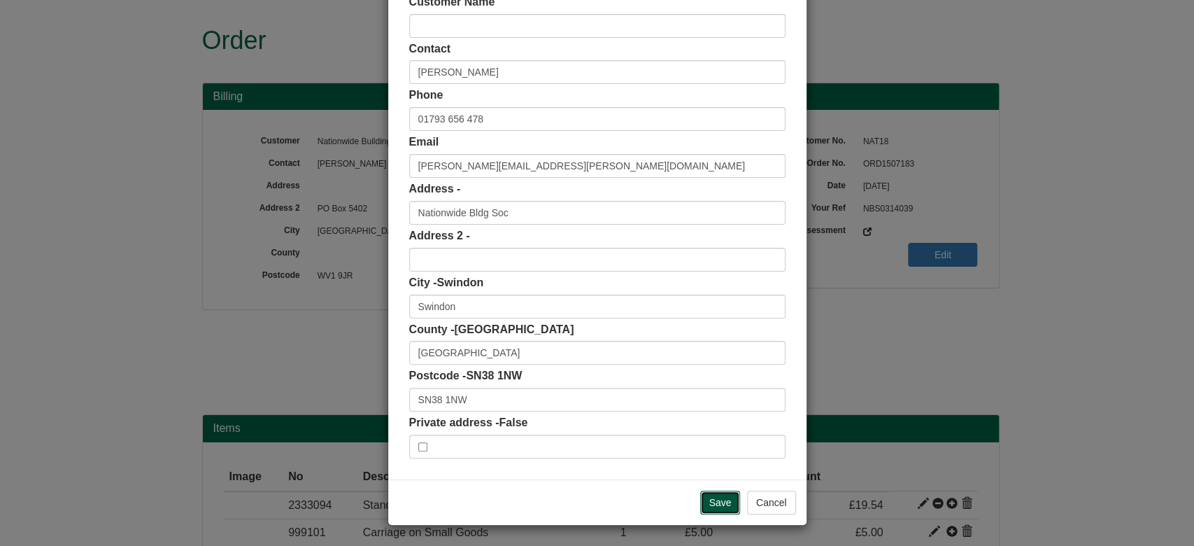
click at [700, 502] on input "Save" at bounding box center [720, 502] width 41 height 24
